Goal: Information Seeking & Learning: Learn about a topic

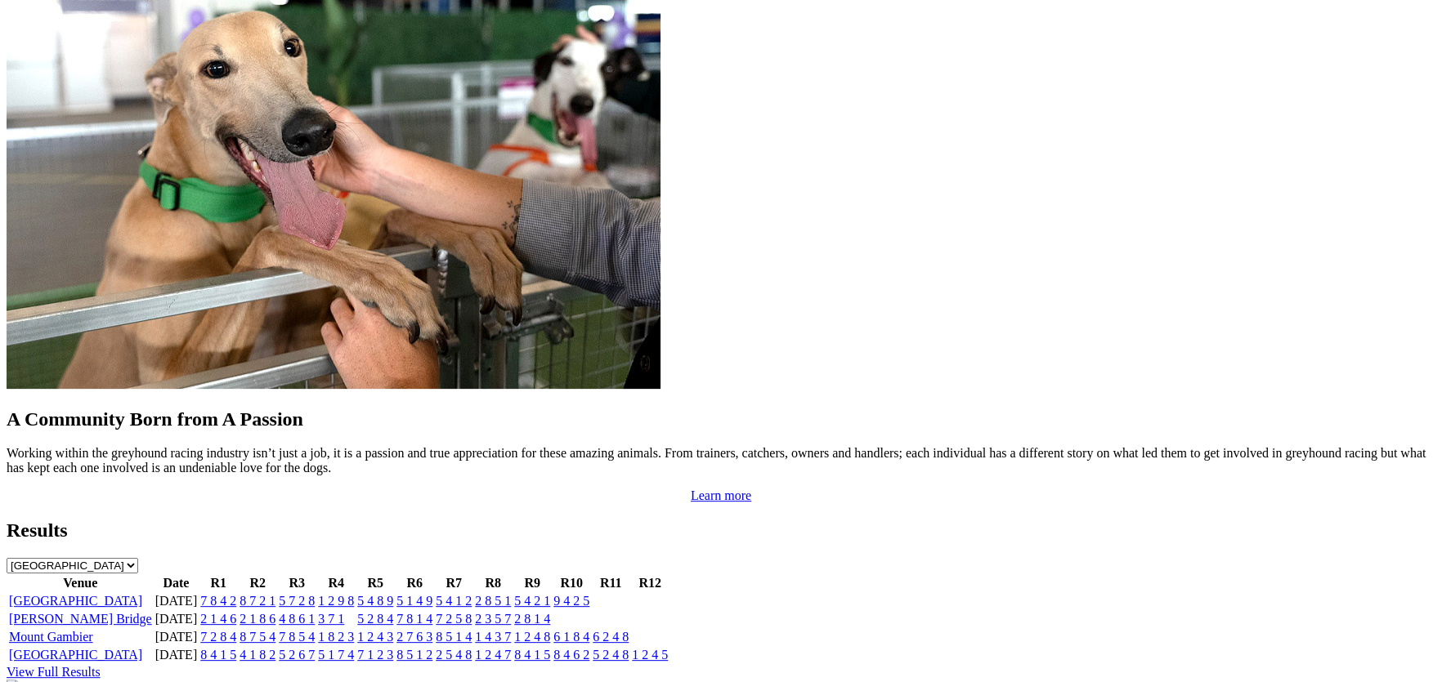
scroll to position [1367, 0]
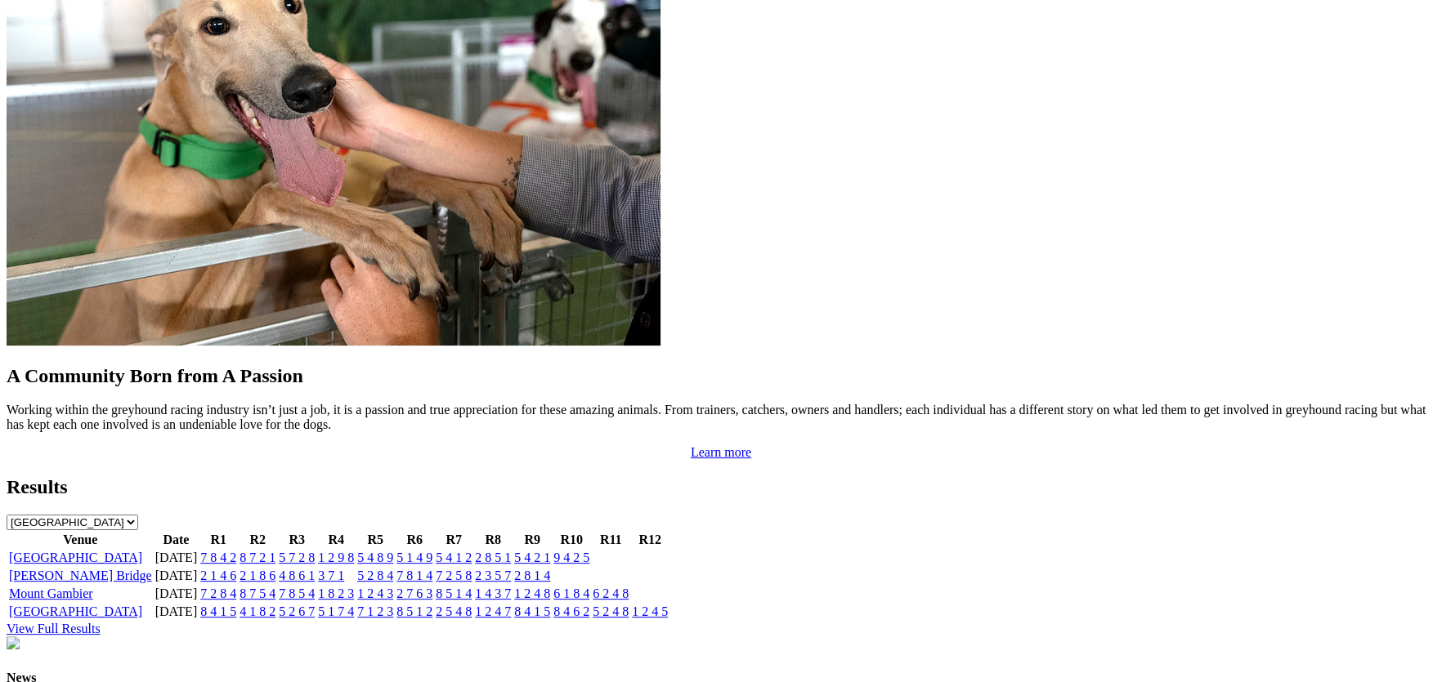
click at [142, 551] on link "[GEOGRAPHIC_DATA]" at bounding box center [75, 558] width 133 height 14
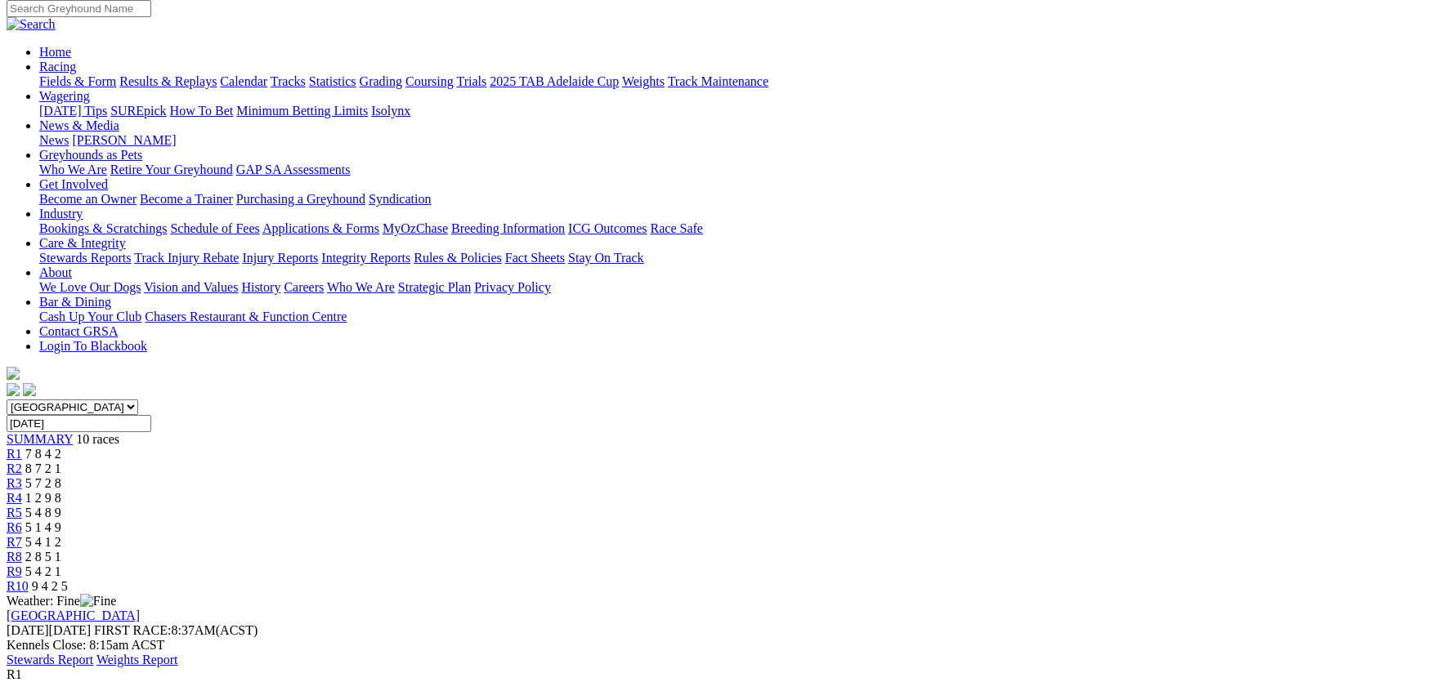
scroll to position [163, 0]
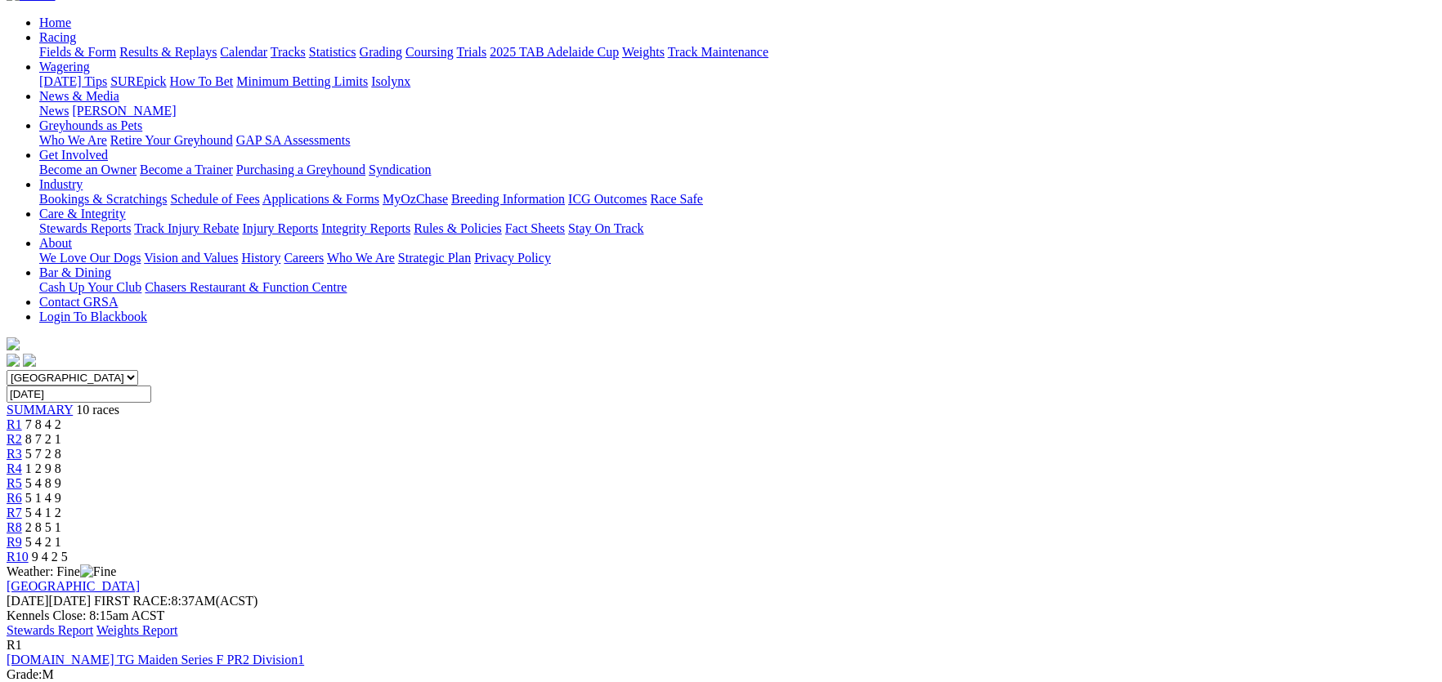
click at [93, 624] on link "Stewards Report" at bounding box center [50, 631] width 87 height 14
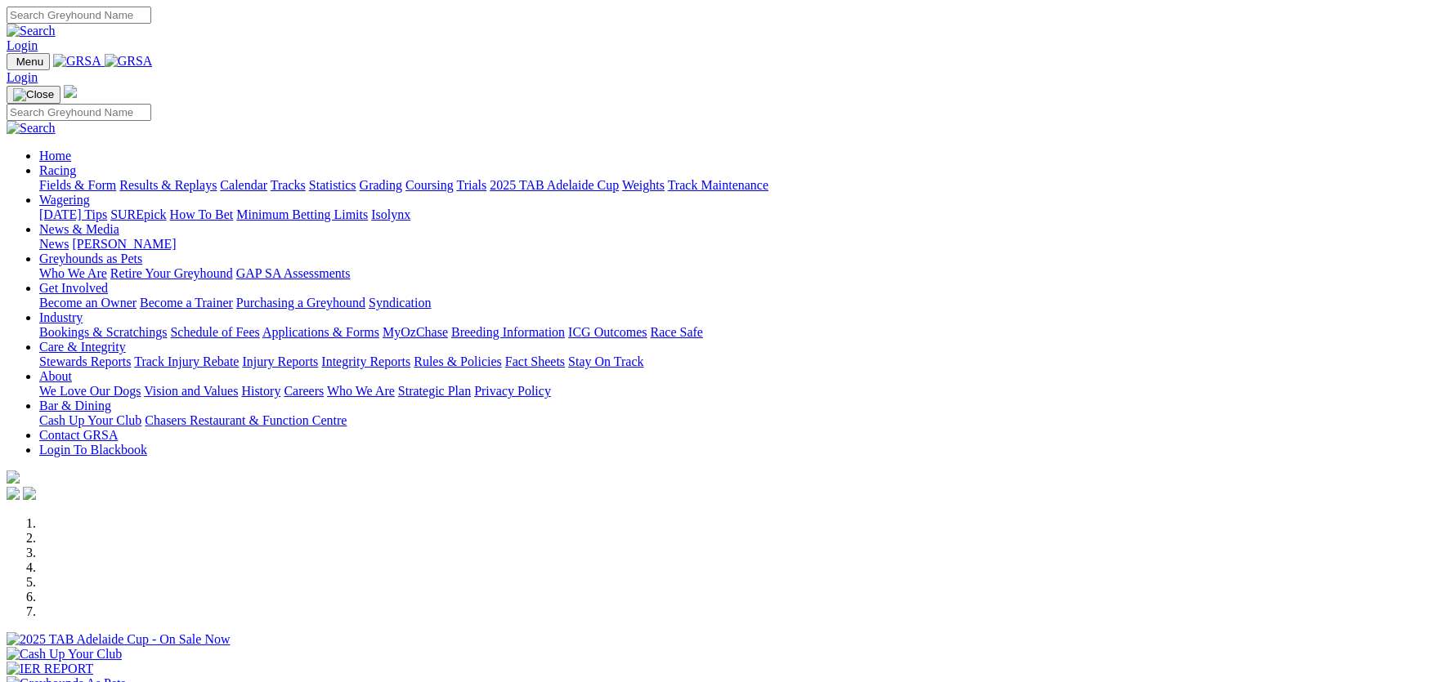
click at [410, 355] on link "Integrity Reports" at bounding box center [365, 362] width 89 height 14
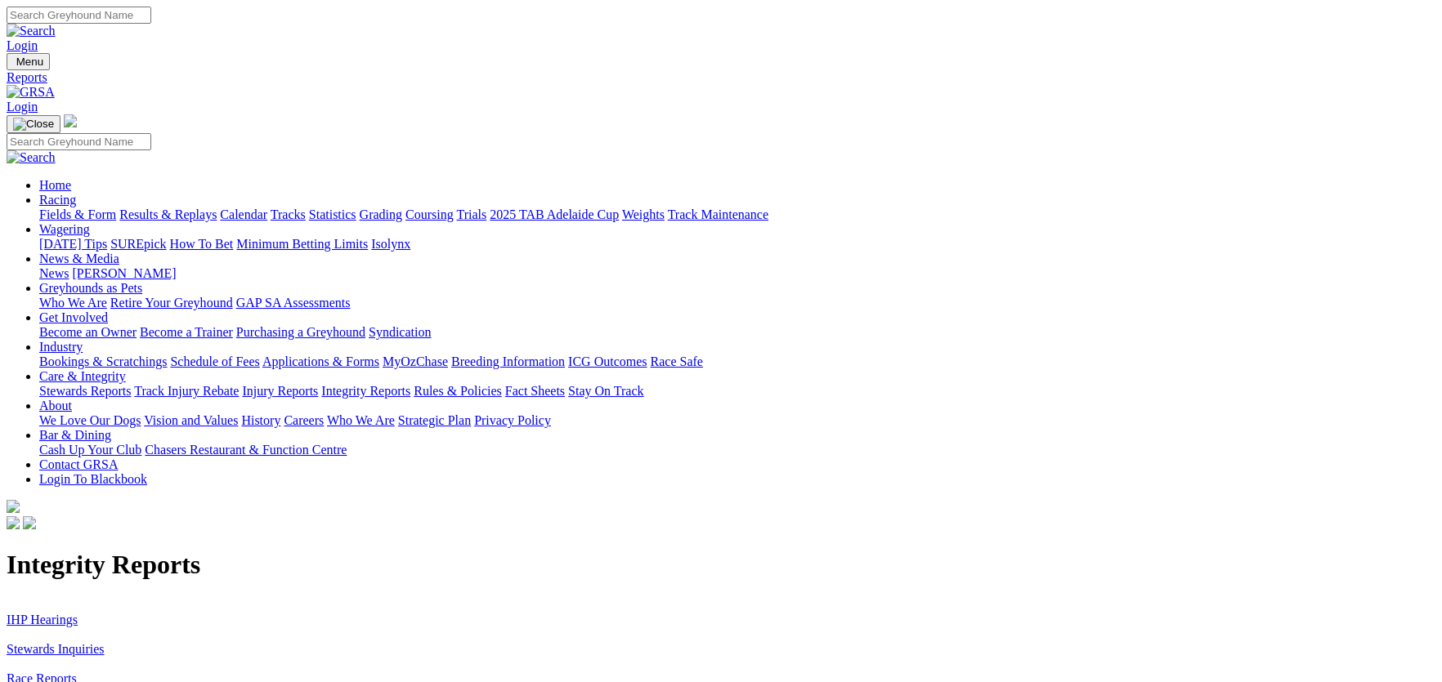
click at [78, 613] on link "IHP Hearings" at bounding box center [42, 620] width 71 height 14
click at [105, 642] on link "Stewards Inquiries" at bounding box center [56, 649] width 98 height 14
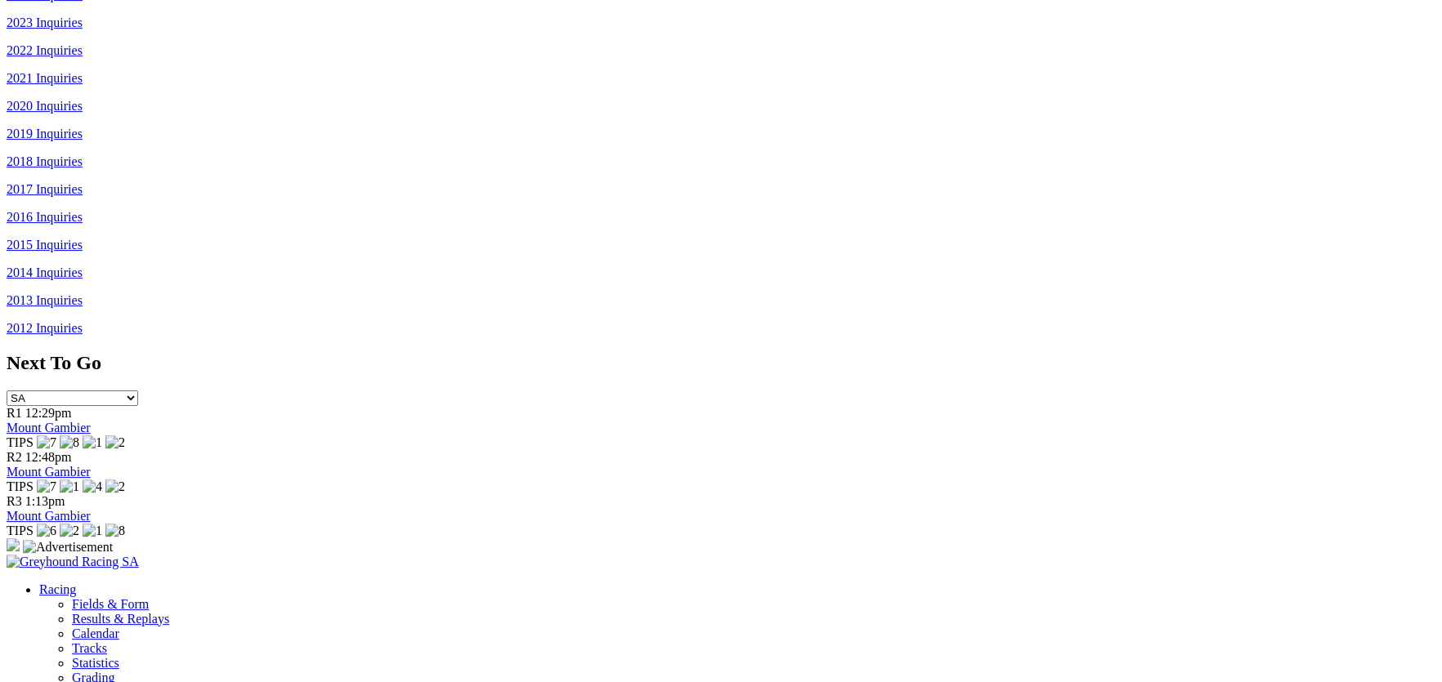
scroll to position [1267, 0]
